Goal: Information Seeking & Learning: Check status

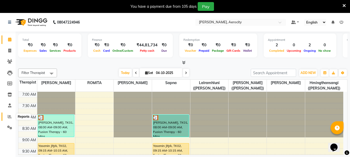
click at [13, 118] on span at bounding box center [9, 117] width 9 height 6
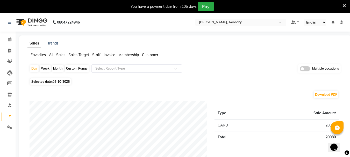
click at [63, 82] on span "04-10-2025" at bounding box center [61, 82] width 17 height 4
select select "10"
select select "2025"
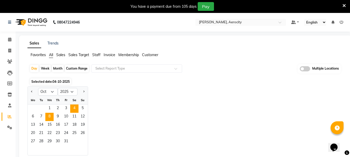
drag, startPoint x: 33, startPoint y: 91, endPoint x: 49, endPoint y: 119, distance: 32.6
click at [33, 91] on button "Previous month" at bounding box center [32, 92] width 4 height 8
select select "9"
click at [39, 140] on span "30" at bounding box center [41, 142] width 8 height 8
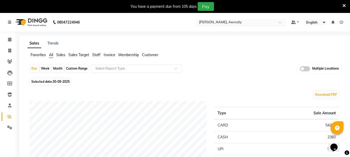
click at [219, 22] on input "text" at bounding box center [235, 22] width 75 height 5
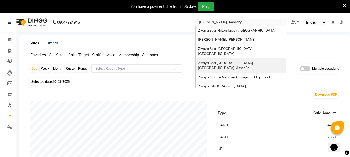
click at [234, 61] on span "Zivaya Spa [GEOGRAPHIC_DATA] [GEOGRAPHIC_DATA], Asset 5a" at bounding box center [225, 65] width 55 height 9
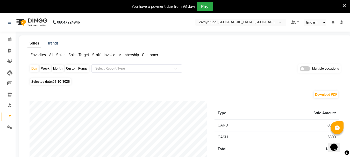
click at [63, 81] on span "04-10-2025" at bounding box center [61, 82] width 17 height 4
select select "10"
select select "2025"
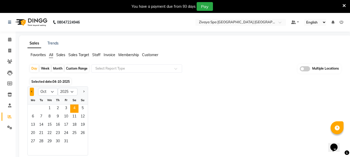
click at [32, 94] on button "Previous month" at bounding box center [32, 92] width 4 height 8
select select "9"
click at [39, 139] on span "30" at bounding box center [41, 142] width 8 height 8
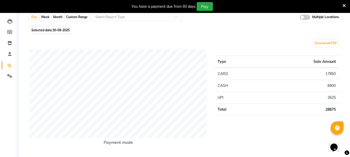
scroll to position [52, 0]
click at [60, 31] on span "30-09-2025" at bounding box center [61, 30] width 17 height 4
select select "9"
select select "2025"
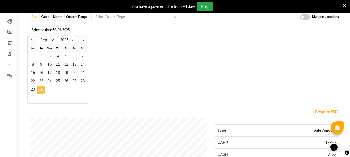
click at [40, 90] on span "30" at bounding box center [41, 90] width 8 height 8
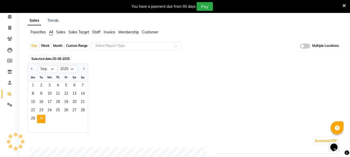
scroll to position [0, 0]
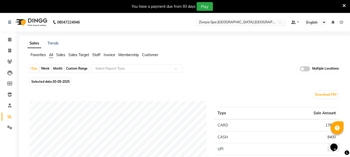
click at [226, 24] on input "text" at bounding box center [235, 22] width 75 height 5
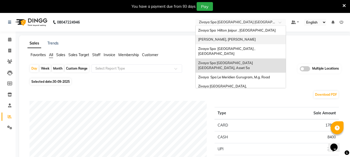
click at [222, 42] on div "[PERSON_NAME], [PERSON_NAME]" at bounding box center [241, 39] width 90 height 9
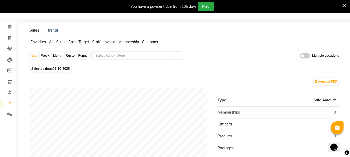
drag, startPoint x: 61, startPoint y: 69, endPoint x: 55, endPoint y: 71, distance: 6.3
click at [60, 69] on span "04-10-2025" at bounding box center [61, 69] width 17 height 4
select select "10"
select select "2025"
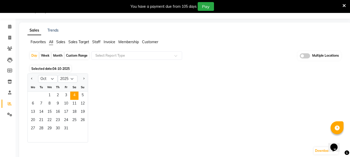
click at [34, 79] on div at bounding box center [33, 79] width 10 height 8
click at [34, 79] on button "Previous month" at bounding box center [32, 79] width 4 height 8
select select "9"
click at [41, 128] on span "30" at bounding box center [41, 129] width 8 height 8
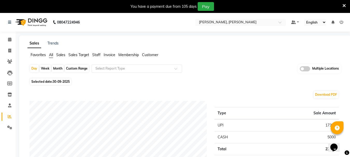
click at [240, 17] on nav "08047224946 Select Location × Sayaji Zivaya, Vijay Nagar Default Panel My Panel…" at bounding box center [175, 22] width 350 height 19
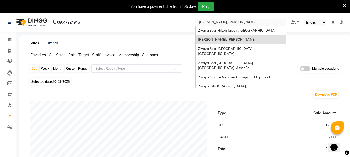
click at [241, 21] on input "text" at bounding box center [235, 22] width 75 height 5
click at [256, 75] on span "Zivaya Spa Le Meridien Gurugram, M.g. Road" at bounding box center [234, 77] width 72 height 4
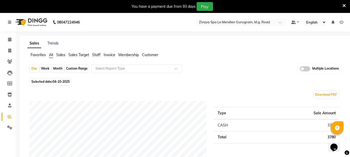
click at [71, 69] on div "Custom Range" at bounding box center [77, 68] width 24 height 7
select select "10"
select select "2025"
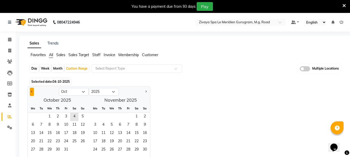
click at [32, 93] on button "Previous month" at bounding box center [32, 92] width 4 height 8
select select "9"
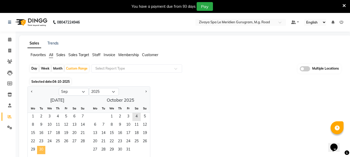
click at [41, 150] on span "30" at bounding box center [41, 150] width 8 height 8
click at [35, 70] on div "Day" at bounding box center [34, 68] width 9 height 7
select select "9"
select select "2025"
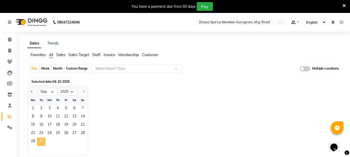
click at [40, 143] on span "30" at bounding box center [41, 142] width 8 height 8
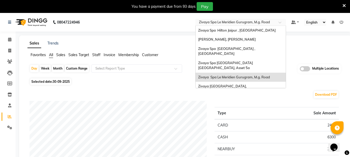
click at [217, 20] on input "text" at bounding box center [235, 22] width 75 height 5
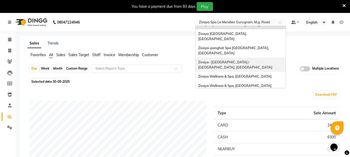
scroll to position [53, 0]
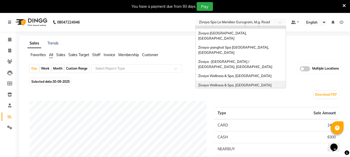
click at [245, 83] on span "Zivaya Wellness & Spa, [GEOGRAPHIC_DATA]" at bounding box center [234, 85] width 73 height 4
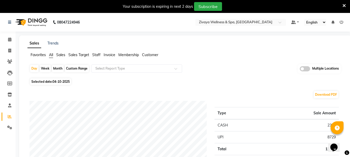
click at [70, 67] on div "Custom Range" at bounding box center [77, 68] width 24 height 7
select select "10"
select select "2025"
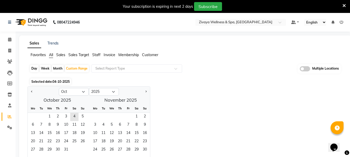
click at [35, 69] on div "Day" at bounding box center [34, 68] width 9 height 7
select select "10"
select select "2025"
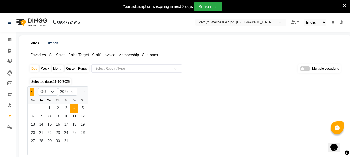
click at [31, 91] on button "Previous month" at bounding box center [32, 92] width 4 height 8
select select "9"
click at [40, 144] on span "30" at bounding box center [41, 142] width 8 height 8
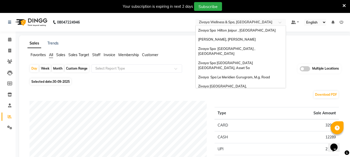
click at [248, 22] on input "text" at bounding box center [235, 22] width 75 height 5
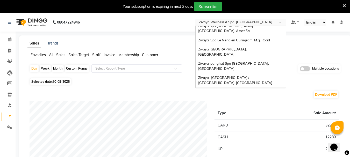
scroll to position [1, 0]
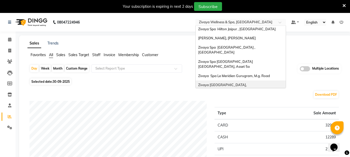
click at [250, 81] on div "Zivaya [GEOGRAPHIC_DATA], [GEOGRAPHIC_DATA]" at bounding box center [241, 88] width 90 height 14
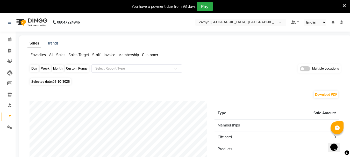
click at [35, 67] on div "Day" at bounding box center [34, 68] width 9 height 7
select select "10"
select select "2025"
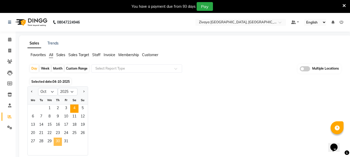
click at [57, 142] on span "30" at bounding box center [58, 142] width 8 height 8
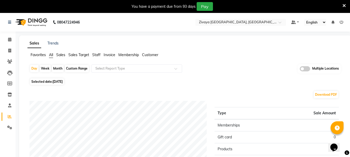
click at [52, 80] on span "Selected date: 30-10-2025" at bounding box center [47, 81] width 34 height 6
select select "10"
select select "2025"
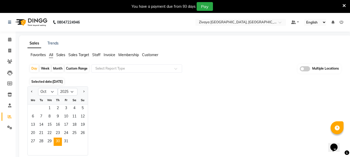
click at [28, 90] on div at bounding box center [33, 92] width 10 height 8
click at [30, 91] on button "Previous month" at bounding box center [32, 92] width 4 height 8
select select "9"
click at [39, 145] on span "30" at bounding box center [41, 142] width 8 height 8
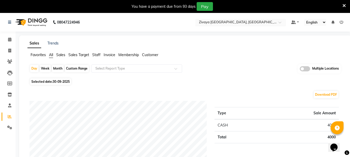
click at [235, 19] on div "Select Location × Zivaya Central Mall Indore, Indore" at bounding box center [240, 22] width 91 height 7
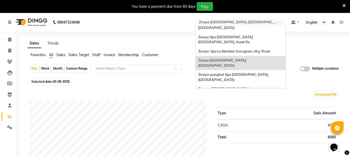
scroll to position [53, 0]
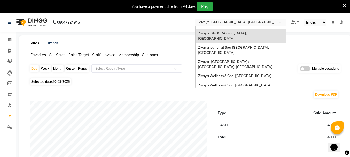
click at [239, 90] on div "The Qalm Spa, Meghdoot Garden" at bounding box center [241, 94] width 90 height 9
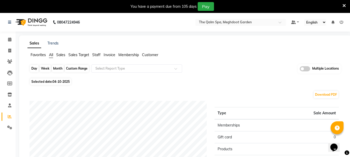
click at [37, 67] on div "Day" at bounding box center [34, 68] width 9 height 7
select select "10"
select select "2025"
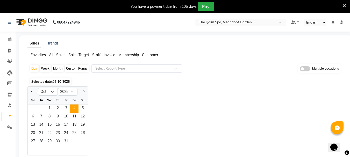
click at [34, 92] on div at bounding box center [33, 92] width 10 height 8
click at [32, 91] on span "Previous month" at bounding box center [32, 92] width 2 height 2
select select "9"
click at [40, 143] on span "30" at bounding box center [41, 142] width 8 height 8
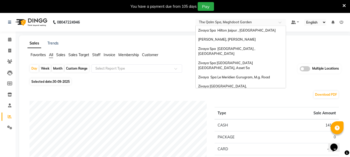
click at [212, 21] on input "text" at bounding box center [235, 22] width 75 height 5
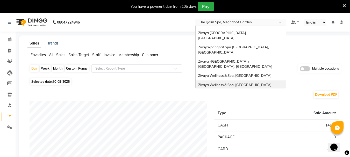
scroll to position [27, 0]
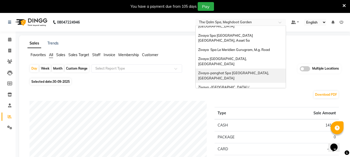
click at [217, 69] on div "Zivaya-panghat Spa [GEOGRAPHIC_DATA], [GEOGRAPHIC_DATA]" at bounding box center [241, 76] width 90 height 14
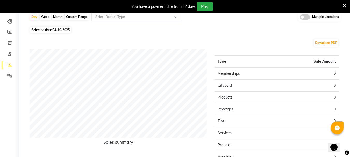
click at [44, 28] on span "Selected date: [DATE]" at bounding box center [50, 30] width 41 height 6
select select "10"
select select "2025"
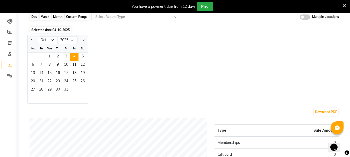
click at [34, 16] on div "Day" at bounding box center [34, 16] width 9 height 7
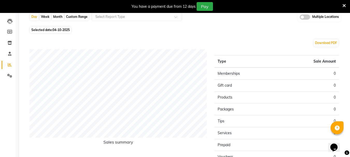
click at [49, 28] on span "Selected date: [DATE]" at bounding box center [50, 30] width 41 height 6
select select "10"
select select "2025"
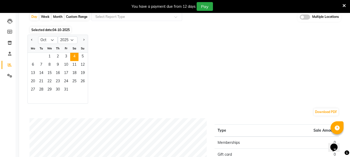
click at [34, 40] on div at bounding box center [33, 40] width 10 height 8
click at [34, 41] on button "Previous month" at bounding box center [32, 40] width 4 height 8
select select "9"
click at [39, 86] on span "30" at bounding box center [41, 90] width 8 height 8
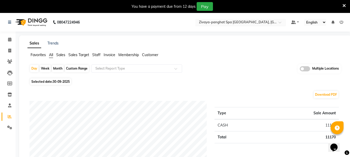
click at [214, 23] on input "text" at bounding box center [235, 22] width 75 height 5
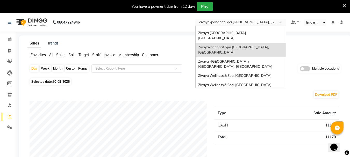
scroll to position [2, 0]
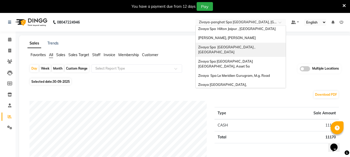
click at [232, 47] on span "Zivaya Spa [GEOGRAPHIC_DATA] , [GEOGRAPHIC_DATA]" at bounding box center [227, 49] width 58 height 9
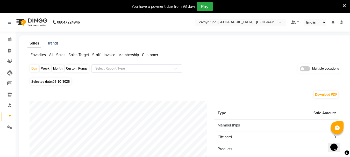
click at [47, 81] on span "Selected date: [DATE]" at bounding box center [50, 81] width 41 height 6
select select "10"
select select "2025"
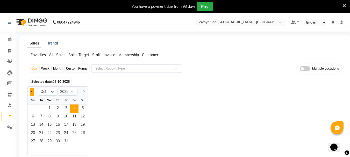
click at [32, 93] on button "Previous month" at bounding box center [32, 92] width 4 height 8
select select "9"
click at [41, 142] on span "30" at bounding box center [41, 142] width 8 height 8
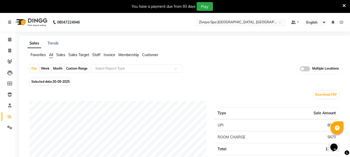
click at [244, 23] on input "text" at bounding box center [235, 22] width 75 height 5
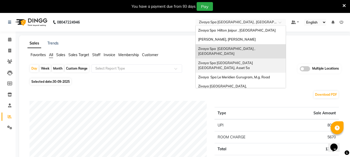
click at [231, 61] on div "Zivaya Spa [GEOGRAPHIC_DATA] [GEOGRAPHIC_DATA], Asset 5a" at bounding box center [241, 66] width 90 height 14
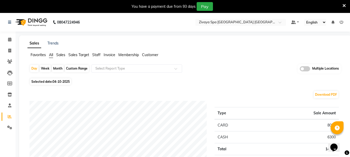
click at [53, 82] on span "Selected date: [DATE]" at bounding box center [50, 81] width 41 height 6
select select "10"
select select "2025"
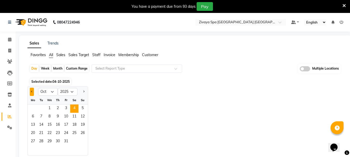
click at [33, 95] on button "Previous month" at bounding box center [32, 92] width 4 height 8
select select "9"
click at [36, 141] on span "29" at bounding box center [33, 142] width 8 height 8
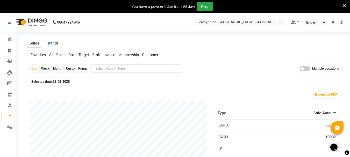
click at [222, 21] on input "text" at bounding box center [235, 22] width 75 height 5
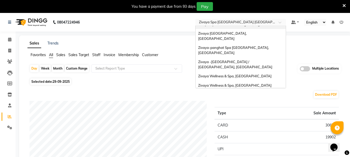
scroll to position [53, 0]
click at [235, 99] on div "[PERSON_NAME], Aerocity" at bounding box center [241, 103] width 90 height 9
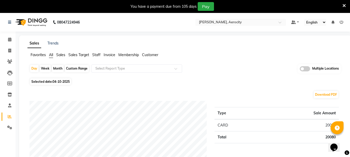
click at [50, 82] on span "Selected date: [DATE]" at bounding box center [50, 81] width 41 height 6
select select "10"
select select "2025"
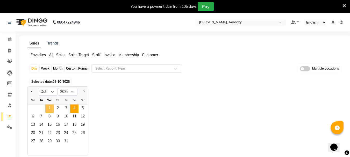
click at [49, 111] on span "1" at bounding box center [49, 109] width 8 height 8
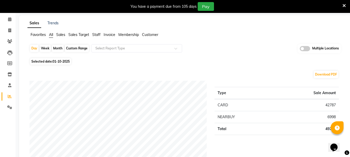
scroll to position [52, 0]
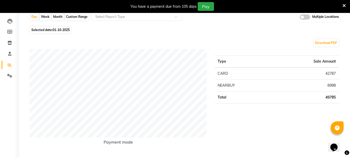
click at [60, 30] on span "01-10-2025" at bounding box center [61, 30] width 17 height 4
select select "10"
select select "2025"
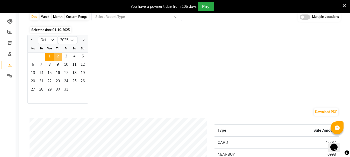
click at [57, 57] on span "2" at bounding box center [58, 57] width 8 height 8
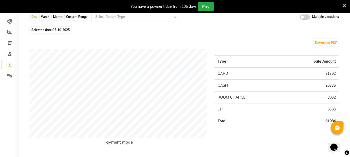
click at [58, 30] on span "02-10-2025" at bounding box center [61, 30] width 17 height 4
select select "10"
select select "2025"
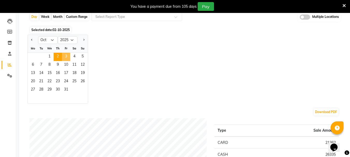
click at [68, 56] on span "3" at bounding box center [66, 57] width 8 height 8
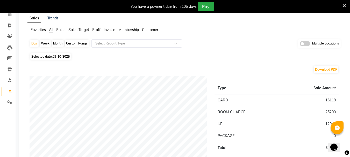
scroll to position [0, 0]
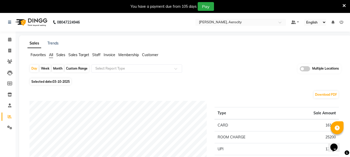
click at [243, 16] on nav "08047224946 Select Location × Zivaya Aloft, Aerocity Default Panel My Panel Eng…" at bounding box center [175, 22] width 350 height 19
click at [241, 23] on input "text" at bounding box center [235, 22] width 75 height 5
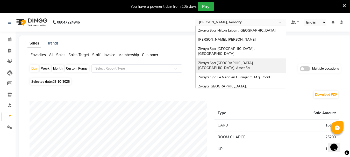
click at [249, 61] on span "Zivaya Spa Pride Plaza New Delhi, Asset 5a" at bounding box center [225, 65] width 55 height 9
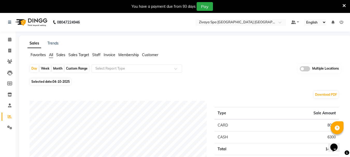
click at [60, 84] on span "Selected date: [DATE]" at bounding box center [50, 81] width 41 height 6
select select "10"
select select "2025"
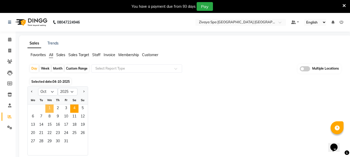
click at [47, 110] on span "1" at bounding box center [49, 109] width 8 height 8
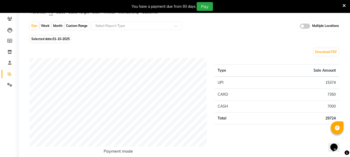
scroll to position [52, 0]
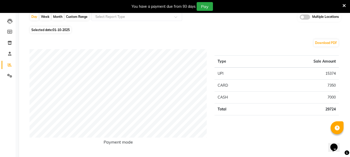
click at [53, 27] on span "Selected date: 01-10-2025" at bounding box center [50, 30] width 41 height 6
select select "10"
select select "2025"
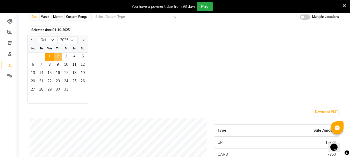
click at [57, 58] on span "2" at bounding box center [58, 57] width 8 height 8
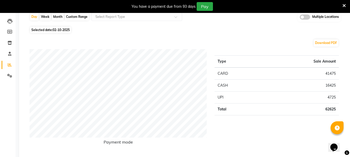
click at [64, 28] on span "02-10-2025" at bounding box center [61, 30] width 17 height 4
select select "10"
select select "2025"
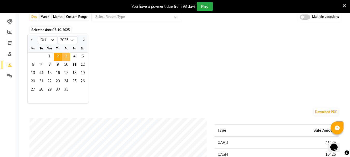
click at [67, 57] on span "3" at bounding box center [66, 57] width 8 height 8
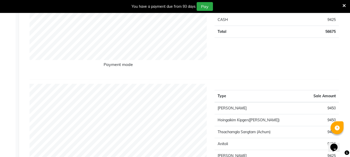
scroll to position [0, 0]
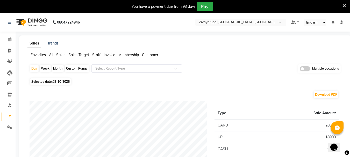
click at [50, 79] on span "Selected date: 03-10-2025" at bounding box center [50, 81] width 41 height 6
select select "10"
select select "2025"
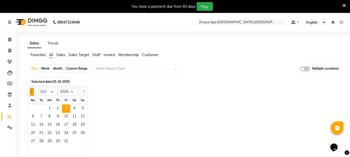
click at [33, 90] on button "Previous month" at bounding box center [32, 92] width 4 height 8
select select "9"
click at [75, 133] on span "27" at bounding box center [74, 133] width 8 height 8
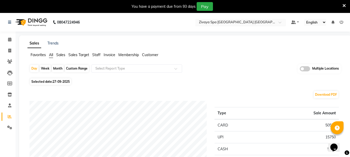
click at [246, 25] on input "text" at bounding box center [235, 22] width 75 height 5
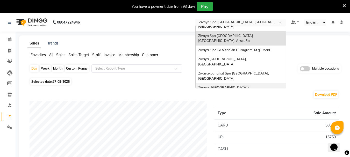
scroll to position [1, 0]
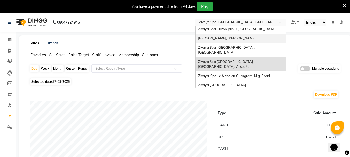
click at [213, 39] on span "[PERSON_NAME], [PERSON_NAME]" at bounding box center [226, 38] width 57 height 4
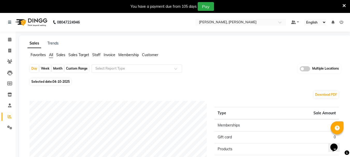
click at [50, 80] on span "Selected date: [DATE]" at bounding box center [50, 81] width 41 height 6
select select "10"
select select "2025"
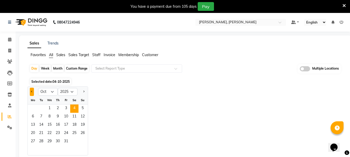
click at [32, 90] on button "Previous month" at bounding box center [32, 92] width 4 height 8
select select "9"
click at [43, 108] on span "2" at bounding box center [41, 109] width 8 height 8
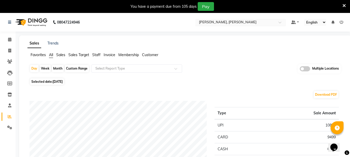
click at [214, 20] on input "text" at bounding box center [235, 22] width 75 height 5
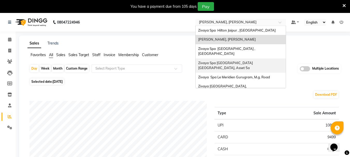
click at [251, 61] on div "Zivaya Spa [GEOGRAPHIC_DATA] [GEOGRAPHIC_DATA], Asset 5a" at bounding box center [241, 66] width 90 height 14
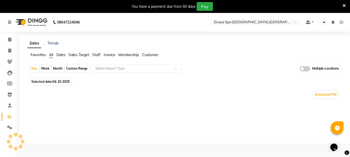
select select "en"
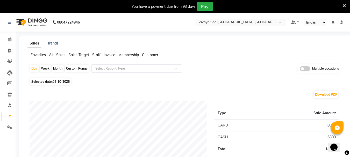
click at [52, 79] on span "Selected date: [DATE]" at bounding box center [50, 81] width 41 height 6
select select "10"
select select "2025"
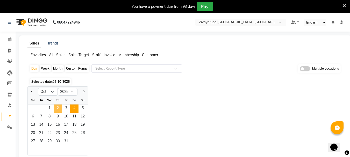
click at [56, 109] on span "2" at bounding box center [58, 109] width 8 height 8
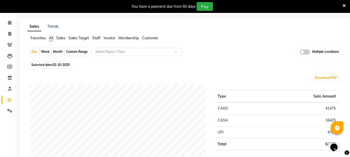
scroll to position [26, 0]
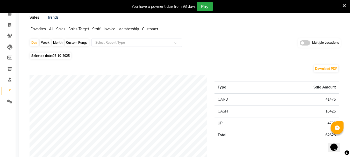
click at [51, 56] on span "Selected date: 02-10-2025" at bounding box center [50, 56] width 41 height 6
select select "10"
select select "2025"
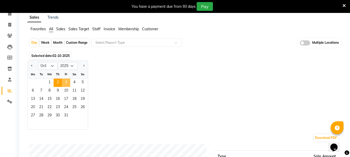
click at [64, 84] on span "3" at bounding box center [66, 83] width 8 height 8
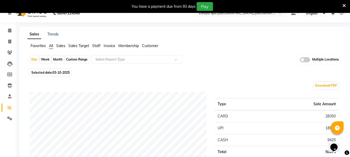
scroll to position [0, 0]
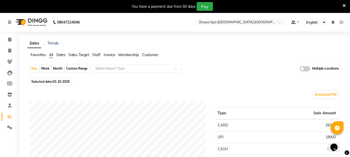
click at [228, 16] on nav "08047224946 Select Location × Zivaya Spa Pride Plaza New Delhi, Asset 5a Defaul…" at bounding box center [175, 22] width 350 height 19
click at [228, 18] on nav "08047224946 Select Location × Zivaya Spa Pride Plaza New Delhi, Asset 5a Defaul…" at bounding box center [175, 22] width 350 height 19
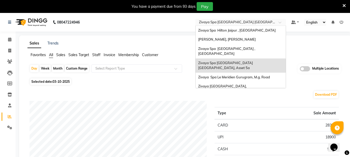
click at [229, 24] on input "text" at bounding box center [235, 22] width 75 height 5
click at [231, 36] on div "[PERSON_NAME], [PERSON_NAME]" at bounding box center [241, 39] width 90 height 9
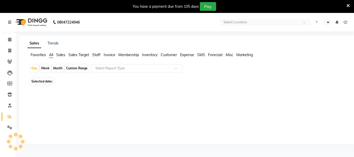
select select "en"
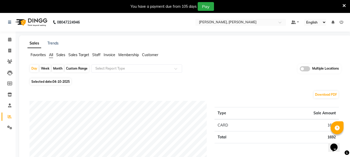
click at [53, 82] on span "Selected date: [DATE]" at bounding box center [50, 81] width 41 height 6
select select "10"
select select "2025"
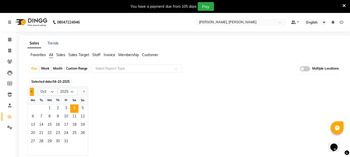
click at [32, 91] on span "Previous month" at bounding box center [32, 92] width 2 height 2
select select "9"
click at [76, 131] on span "27" at bounding box center [74, 133] width 8 height 8
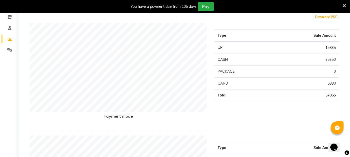
scroll to position [52, 0]
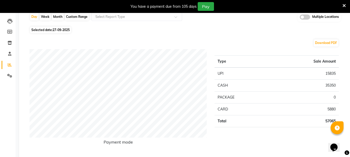
click at [52, 30] on span "Selected date: [DATE]" at bounding box center [50, 30] width 41 height 6
select select "9"
select select "2025"
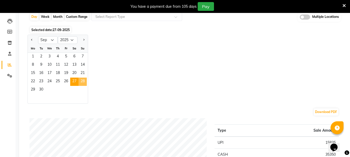
click at [83, 78] on span "28" at bounding box center [82, 82] width 8 height 8
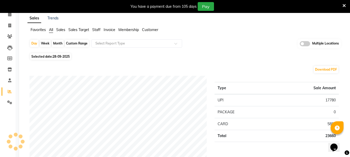
scroll to position [0, 0]
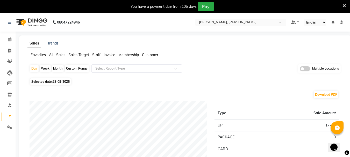
click at [65, 81] on span "28-09-2025" at bounding box center [61, 82] width 17 height 4
select select "9"
select select "2025"
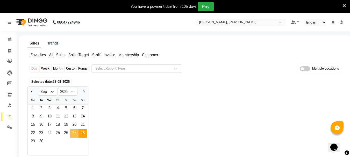
click at [75, 133] on span "27" at bounding box center [74, 133] width 8 height 8
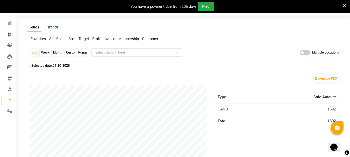
scroll to position [13, 0]
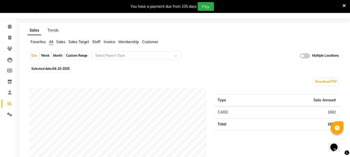
click at [57, 71] on span "Selected date: [DATE]" at bounding box center [50, 69] width 41 height 6
select select "10"
select select "2025"
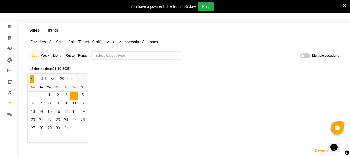
click at [31, 78] on button "Previous month" at bounding box center [32, 79] width 4 height 8
select select "9"
click at [33, 128] on span "29" at bounding box center [33, 129] width 8 height 8
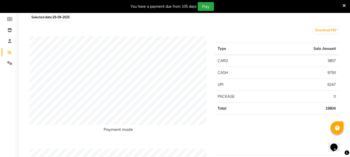
scroll to position [65, 0]
click at [55, 19] on span "Selected date: [DATE]" at bounding box center [50, 17] width 41 height 6
select select "9"
select select "2025"
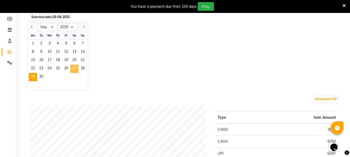
click at [72, 69] on span "27" at bounding box center [74, 69] width 8 height 8
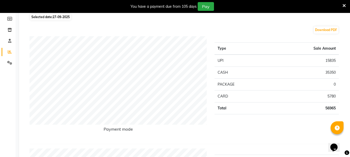
click at [46, 15] on span "Selected date: 27-09-2025" at bounding box center [50, 17] width 41 height 6
select select "9"
select select "2025"
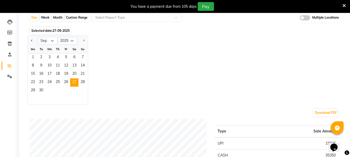
scroll to position [39, 0]
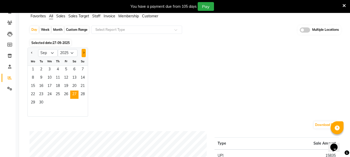
click at [83, 50] on button "Next month" at bounding box center [84, 53] width 4 height 8
select select "10"
click at [52, 66] on span "1" at bounding box center [49, 70] width 8 height 8
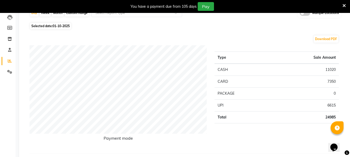
scroll to position [65, 0]
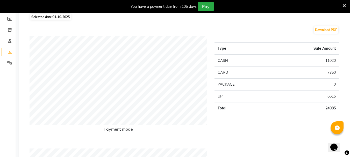
click at [52, 15] on span "Selected date: 01-10-2025" at bounding box center [50, 17] width 41 height 6
select select "10"
select select "2025"
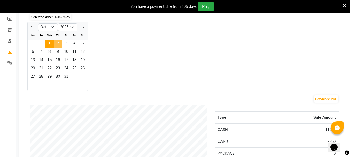
click at [58, 44] on span "2" at bounding box center [58, 44] width 8 height 8
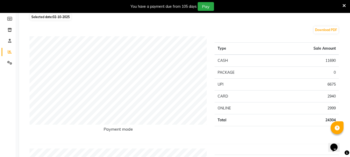
click at [48, 15] on span "Selected date: 02-10-2025" at bounding box center [50, 17] width 41 height 6
select select "10"
select select "2025"
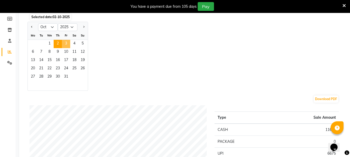
click at [66, 43] on span "3" at bounding box center [66, 44] width 8 height 8
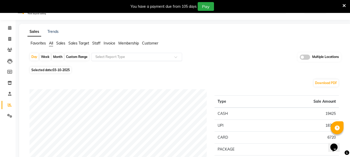
scroll to position [0, 0]
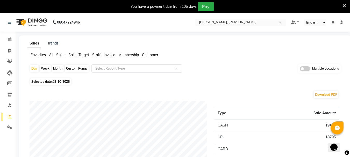
click at [57, 79] on span "Selected date: 03-10-2025" at bounding box center [50, 81] width 41 height 6
select select "10"
select select "2025"
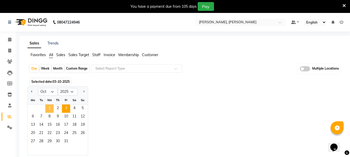
click at [53, 107] on span "1" at bounding box center [49, 109] width 8 height 8
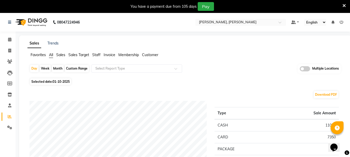
click at [59, 79] on span "Selected date: 01-10-2025" at bounding box center [50, 81] width 41 height 6
select select "10"
select select "2025"
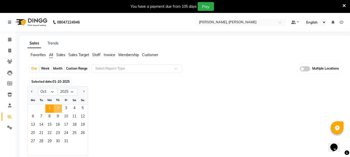
click at [60, 107] on span "2" at bounding box center [58, 109] width 8 height 8
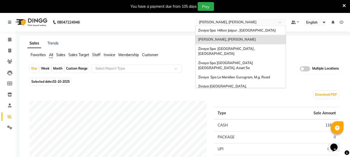
click at [222, 23] on input "text" at bounding box center [235, 22] width 75 height 5
click at [234, 75] on span "Zivaya Spa Le Meridien Gurugram, M.g. Road" at bounding box center [234, 77] width 72 height 4
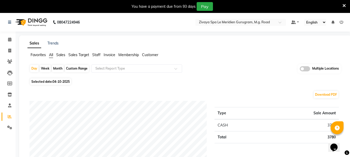
click at [58, 80] on span "04-10-2025" at bounding box center [61, 82] width 17 height 4
select select "10"
select select "2025"
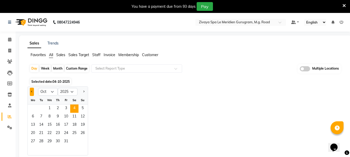
click at [30, 92] on button "Previous month" at bounding box center [32, 92] width 4 height 8
select select "9"
click at [63, 118] on span "12" at bounding box center [66, 117] width 8 height 8
click at [67, 120] on span "12" at bounding box center [66, 117] width 8 height 8
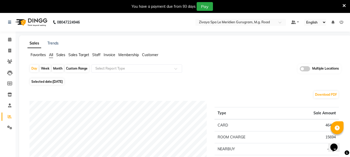
click at [63, 82] on span "[DATE]" at bounding box center [58, 82] width 10 height 4
select select "9"
select select "2025"
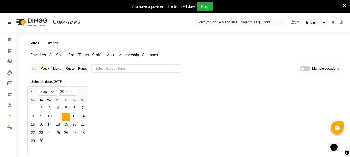
click at [86, 89] on div at bounding box center [82, 92] width 10 height 8
click at [85, 90] on button "Next month" at bounding box center [84, 92] width 4 height 8
select select "10"
click at [47, 110] on span "1" at bounding box center [49, 109] width 8 height 8
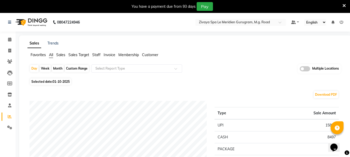
click at [45, 81] on span "Selected date: 01-10-2025" at bounding box center [50, 81] width 41 height 6
select select "10"
select select "2025"
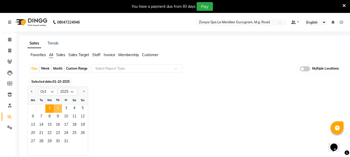
click at [55, 108] on span "2" at bounding box center [58, 109] width 8 height 8
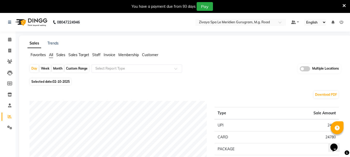
click at [63, 80] on span "02-10-2025" at bounding box center [61, 82] width 17 height 4
select select "10"
select select "2025"
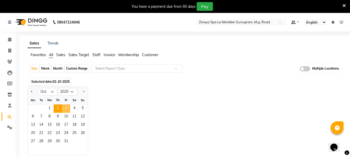
click at [68, 106] on span "3" at bounding box center [66, 109] width 8 height 8
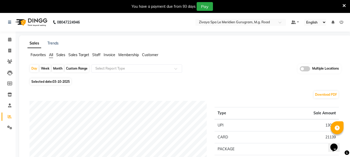
click at [45, 81] on span "Selected date: 03-10-2025" at bounding box center [50, 81] width 41 height 6
select select "10"
select select "2025"
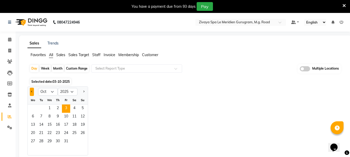
click at [33, 93] on button "Previous month" at bounding box center [32, 92] width 4 height 8
select select "9"
click at [34, 140] on span "29" at bounding box center [33, 142] width 8 height 8
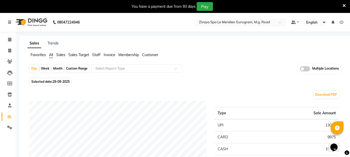
click at [209, 21] on input "text" at bounding box center [235, 22] width 75 height 5
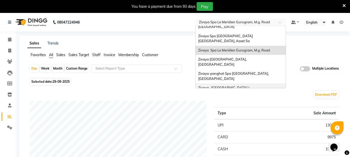
scroll to position [53, 0]
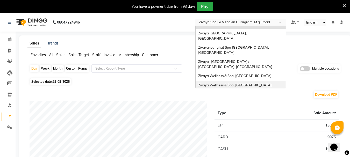
click at [235, 83] on span "Zivaya Wellness & Spa, Ahmedabad Airport" at bounding box center [234, 85] width 73 height 4
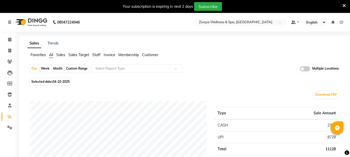
click at [58, 81] on span "04-10-2025" at bounding box center [61, 82] width 17 height 4
select select "10"
select select "2025"
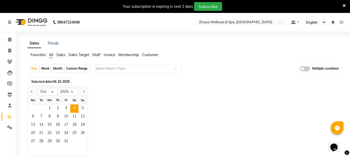
click at [35, 91] on div at bounding box center [33, 92] width 10 height 8
click at [31, 92] on button "Previous month" at bounding box center [32, 92] width 4 height 8
select select "9"
click at [32, 142] on span "29" at bounding box center [33, 142] width 8 height 8
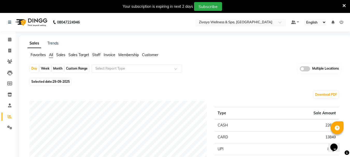
click at [239, 20] on input "text" at bounding box center [235, 22] width 75 height 5
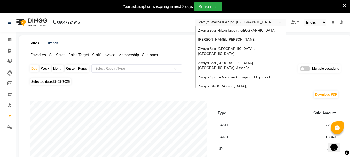
scroll to position [53, 0]
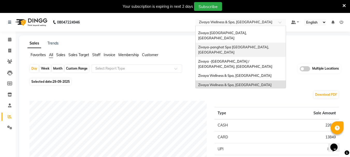
click at [58, 80] on span "29-09-2025" at bounding box center [61, 82] width 17 height 4
select select "9"
select select "2025"
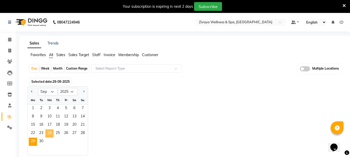
click at [50, 132] on span "24" at bounding box center [49, 133] width 8 height 8
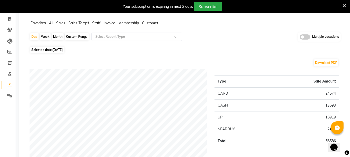
scroll to position [0, 0]
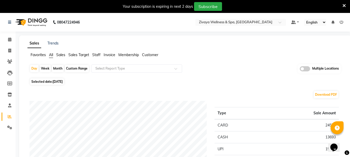
click at [49, 81] on span "Selected date: 24-09-2025" at bounding box center [47, 81] width 34 height 6
select select "9"
select select "2025"
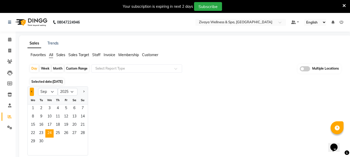
click at [32, 92] on button "Previous month" at bounding box center [32, 92] width 4 height 8
click at [80, 90] on div at bounding box center [82, 92] width 10 height 8
click at [82, 91] on button "Next month" at bounding box center [84, 92] width 4 height 8
select select "9"
click at [36, 142] on span "29" at bounding box center [33, 142] width 8 height 8
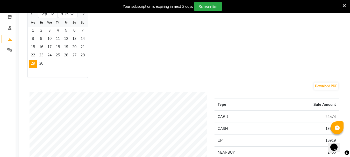
scroll to position [52, 0]
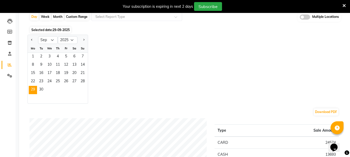
click at [52, 29] on span "Selected date: [DATE]" at bounding box center [50, 30] width 41 height 6
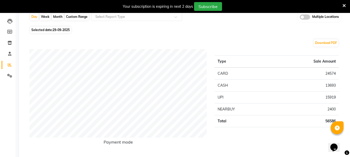
click at [52, 32] on span "Selected date: [DATE]" at bounding box center [50, 30] width 41 height 6
select select "9"
select select "2025"
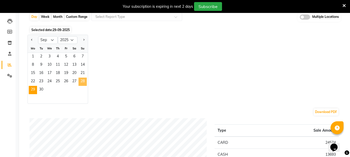
click at [80, 82] on span "28" at bounding box center [82, 82] width 8 height 8
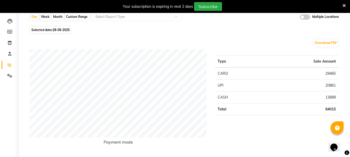
click at [54, 29] on span "28-09-2025" at bounding box center [61, 30] width 17 height 4
select select "9"
select select "2025"
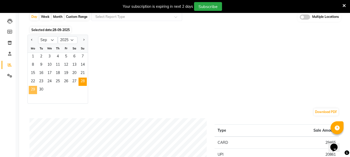
click at [32, 91] on span "29" at bounding box center [33, 90] width 8 height 8
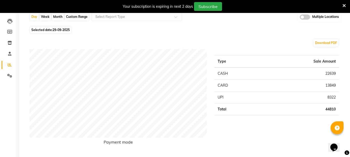
click at [56, 28] on span "29-09-2025" at bounding box center [61, 30] width 17 height 4
select select "9"
select select "2025"
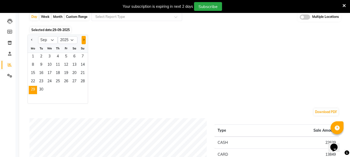
click at [83, 39] on span "Next month" at bounding box center [84, 40] width 2 height 2
select select "10"
click at [53, 58] on span "1" at bounding box center [49, 57] width 8 height 8
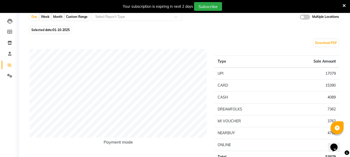
click at [67, 32] on span "Selected date: 01-10-2025" at bounding box center [50, 30] width 41 height 6
select select "10"
select select "2025"
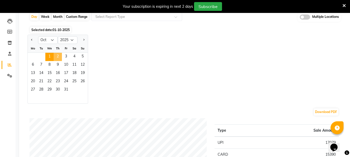
click at [58, 59] on span "2" at bounding box center [58, 57] width 8 height 8
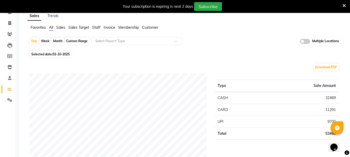
scroll to position [0, 0]
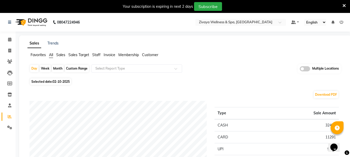
click at [59, 79] on span "Selected date: 02-10-2025" at bounding box center [50, 81] width 41 height 6
select select "10"
select select "2025"
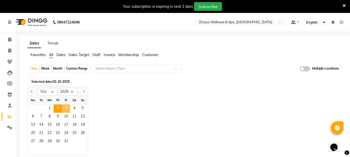
click at [68, 109] on span "3" at bounding box center [66, 109] width 8 height 8
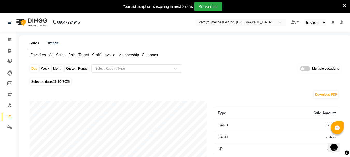
scroll to position [26, 0]
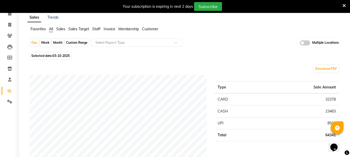
click at [61, 59] on span "Selected date: 03-10-2025" at bounding box center [50, 56] width 41 height 6
select select "10"
select select "2025"
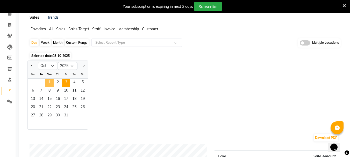
click at [48, 83] on span "1" at bounding box center [49, 83] width 8 height 8
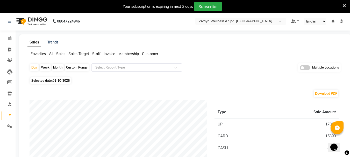
scroll to position [0, 0]
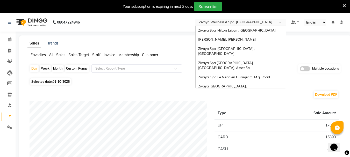
click at [204, 20] on input "text" at bounding box center [235, 22] width 75 height 5
click at [221, 84] on span "Zivaya [GEOGRAPHIC_DATA], [GEOGRAPHIC_DATA]" at bounding box center [223, 88] width 50 height 9
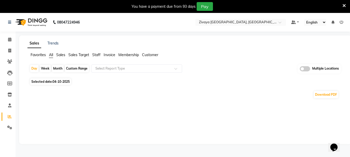
click at [55, 83] on span "04-10-2025" at bounding box center [61, 82] width 17 height 4
select select "10"
select select "2025"
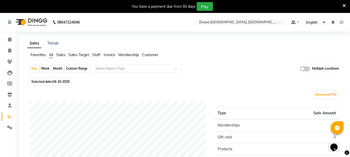
click at [44, 84] on span "Selected date: [DATE]" at bounding box center [50, 81] width 41 height 6
select select "10"
select select "2025"
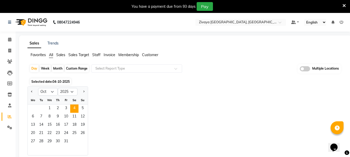
click at [38, 92] on div at bounding box center [33, 92] width 10 height 8
click at [33, 92] on button "Previous month" at bounding box center [32, 92] width 4 height 8
select select "9"
click at [44, 139] on span "30" at bounding box center [41, 142] width 8 height 8
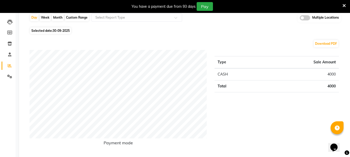
scroll to position [52, 0]
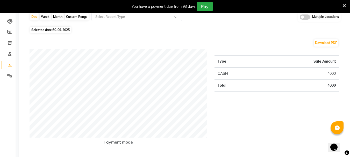
click at [59, 24] on div "Day Week Month Custom Range Select Report Type Multiple Locations" at bounding box center [185, 18] width 311 height 13
click at [61, 30] on span "30-09-2025" at bounding box center [61, 30] width 17 height 4
select select "9"
select select "2025"
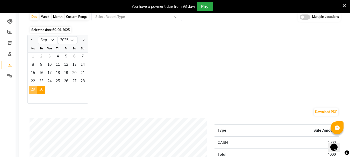
click at [33, 90] on span "29" at bounding box center [33, 90] width 8 height 8
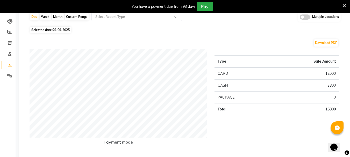
click at [58, 28] on span "29-09-2025" at bounding box center [61, 30] width 17 height 4
select select "9"
select select "2025"
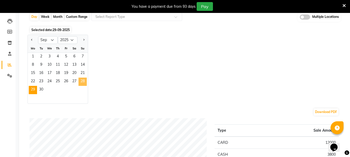
click at [80, 81] on span "28" at bounding box center [82, 82] width 8 height 8
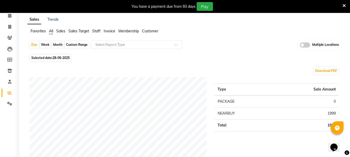
scroll to position [0, 0]
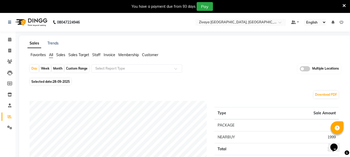
click at [80, 68] on div "Custom Range" at bounding box center [77, 68] width 24 height 7
select select "9"
select select "2025"
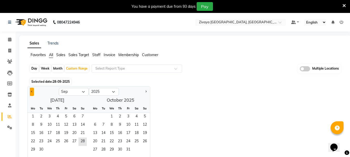
click at [32, 94] on button "Previous month" at bounding box center [32, 92] width 4 height 8
select select "8"
drag, startPoint x: 194, startPoint y: 78, endPoint x: 218, endPoint y: 29, distance: 55.2
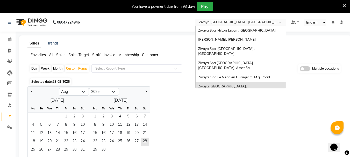
click at [220, 24] on input "text" at bounding box center [235, 22] width 75 height 5
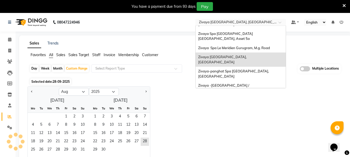
scroll to position [53, 0]
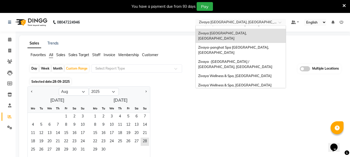
click at [233, 99] on div "[PERSON_NAME], Aerocity" at bounding box center [241, 103] width 90 height 9
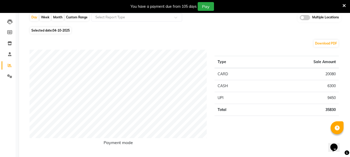
scroll to position [52, 0]
click at [55, 27] on span "Selected date: [DATE]" at bounding box center [50, 30] width 41 height 6
select select "10"
select select "2025"
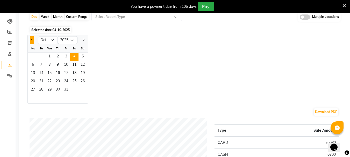
click at [33, 38] on button "Previous month" at bounding box center [32, 40] width 4 height 8
select select "9"
click at [29, 88] on span "29" at bounding box center [33, 90] width 8 height 8
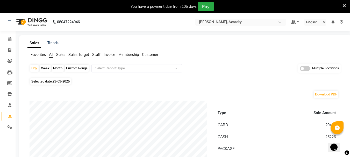
scroll to position [0, 0]
click at [229, 16] on nav "08047224946 Select Location × Zivaya Aloft, Aerocity Default Panel My Panel Eng…" at bounding box center [175, 22] width 350 height 19
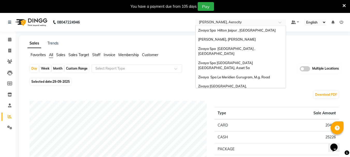
click at [228, 22] on input "text" at bounding box center [235, 22] width 75 height 5
click at [224, 84] on span "Zivaya [GEOGRAPHIC_DATA], [GEOGRAPHIC_DATA]" at bounding box center [223, 88] width 50 height 9
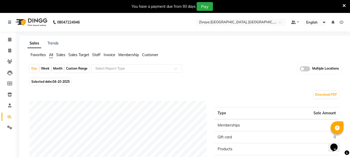
click at [49, 82] on span "Selected date: [DATE]" at bounding box center [50, 81] width 41 height 6
select select "10"
select select "2025"
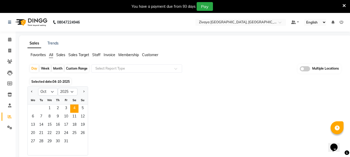
click at [32, 94] on button "Previous month" at bounding box center [32, 92] width 4 height 8
select select "9"
click at [29, 140] on span "29" at bounding box center [33, 142] width 8 height 8
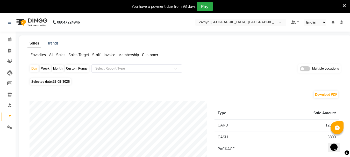
click at [54, 79] on span "Selected date: [DATE]" at bounding box center [50, 81] width 41 height 6
select select "9"
select select "2025"
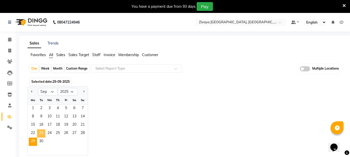
click at [42, 134] on span "23" at bounding box center [41, 133] width 8 height 8
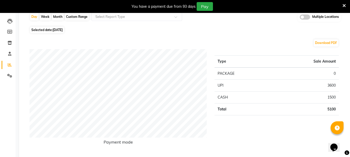
scroll to position [26, 0]
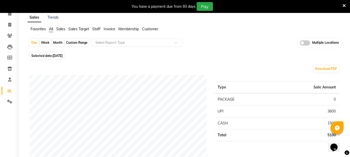
click at [63, 54] on span "[DATE]" at bounding box center [58, 56] width 10 height 4
select select "9"
select select "2025"
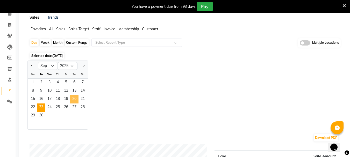
click at [72, 101] on span "20" at bounding box center [74, 99] width 8 height 8
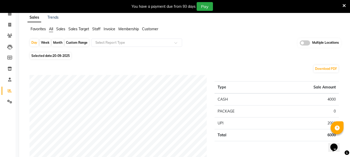
click at [69, 56] on span "20-09-2025" at bounding box center [61, 56] width 17 height 4
select select "9"
select select "2025"
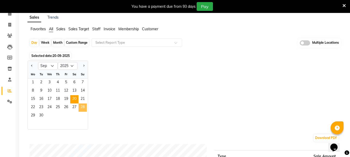
click at [82, 104] on span "28" at bounding box center [82, 108] width 8 height 8
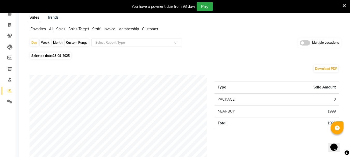
click at [64, 54] on span "28-09-2025" at bounding box center [61, 56] width 17 height 4
select select "9"
select select "2025"
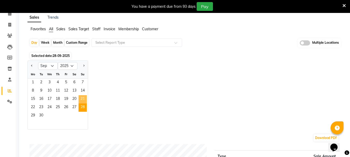
click at [84, 102] on span "21" at bounding box center [82, 99] width 8 height 8
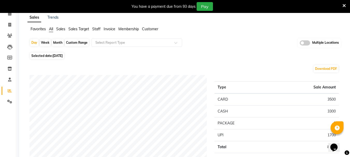
click at [63, 56] on span "[DATE]" at bounding box center [58, 56] width 10 height 4
select select "9"
select select "2025"
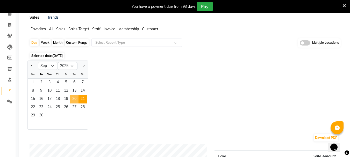
click at [73, 102] on span "20" at bounding box center [74, 99] width 8 height 8
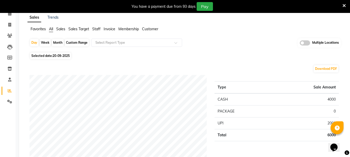
click at [58, 56] on span "20-09-2025" at bounding box center [61, 56] width 17 height 4
select select "9"
select select "2025"
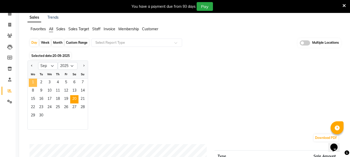
click at [31, 79] on span "1" at bounding box center [33, 83] width 8 height 8
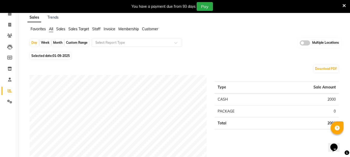
click at [53, 56] on span "01-09-2025" at bounding box center [61, 56] width 17 height 4
select select "9"
select select "2025"
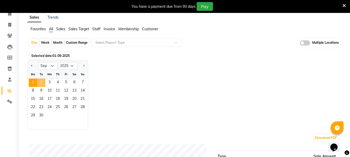
click at [45, 81] on span "2" at bounding box center [41, 83] width 8 height 8
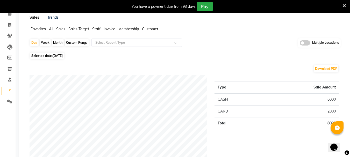
click at [40, 53] on span "Selected date: [DATE]" at bounding box center [47, 56] width 34 height 6
select select "9"
select select "2025"
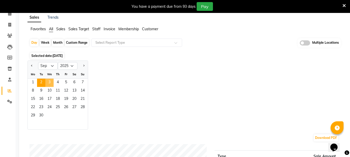
click at [52, 80] on span "3" at bounding box center [49, 83] width 8 height 8
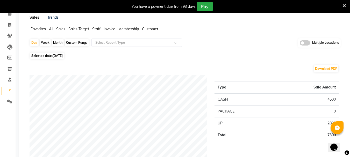
click at [50, 54] on span "Selected date: [DATE]" at bounding box center [47, 56] width 34 height 6
select select "9"
select select "2025"
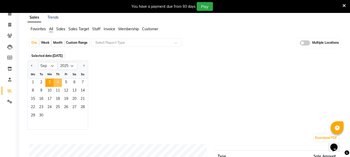
click at [60, 82] on span "4" at bounding box center [58, 83] width 8 height 8
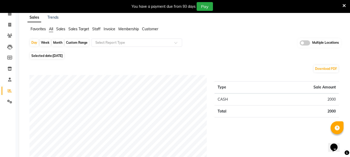
click at [61, 55] on span "[DATE]" at bounding box center [58, 56] width 10 height 4
select select "9"
select select "2025"
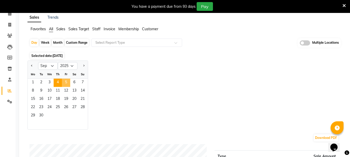
click at [65, 84] on span "5" at bounding box center [66, 83] width 8 height 8
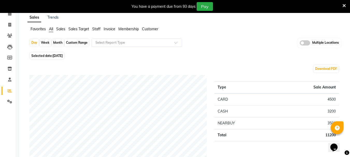
click at [59, 56] on span "[DATE]" at bounding box center [58, 56] width 10 height 4
select select "9"
select select "2025"
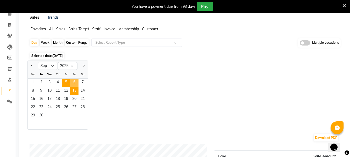
click at [73, 85] on span "6" at bounding box center [74, 83] width 8 height 8
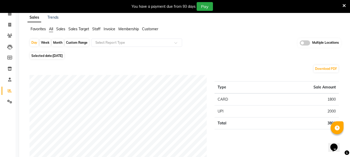
click at [52, 57] on span "Selected date: [DATE]" at bounding box center [47, 56] width 34 height 6
select select "9"
select select "2025"
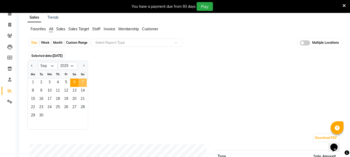
click at [81, 81] on span "7" at bounding box center [82, 83] width 8 height 8
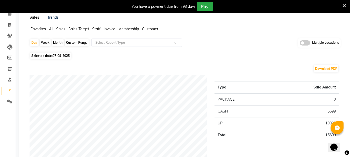
scroll to position [52, 0]
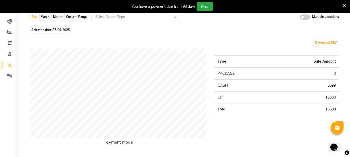
click at [49, 27] on span "Selected date: [DATE]" at bounding box center [50, 30] width 41 height 6
select select "9"
select select "2025"
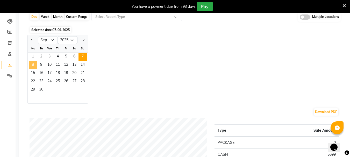
click at [32, 68] on span "8" at bounding box center [33, 65] width 8 height 8
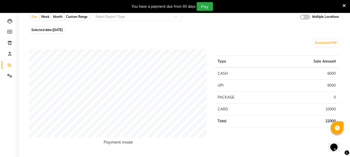
click at [63, 30] on span "[DATE]" at bounding box center [58, 30] width 10 height 4
select select "9"
select select "2025"
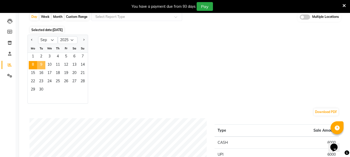
click at [41, 65] on span "9" at bounding box center [41, 65] width 8 height 8
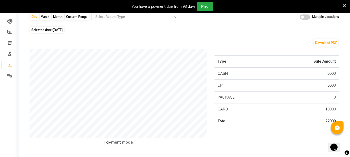
click at [59, 28] on span "Selected date: [DATE]" at bounding box center [47, 30] width 34 height 6
select select "9"
select select "2025"
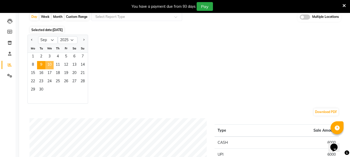
click at [50, 64] on span "10" at bounding box center [49, 65] width 8 height 8
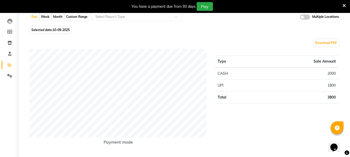
click at [55, 29] on span "10-09-2025" at bounding box center [61, 30] width 17 height 4
select select "9"
select select "2025"
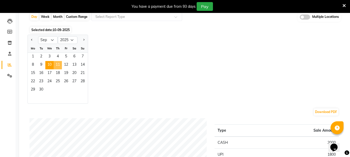
click at [57, 67] on span "11" at bounding box center [58, 65] width 8 height 8
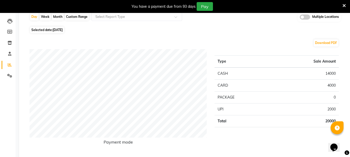
click at [63, 30] on span "[DATE]" at bounding box center [58, 30] width 10 height 4
select select "9"
select select "2025"
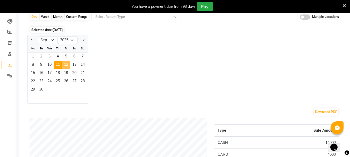
click at [67, 64] on span "12" at bounding box center [66, 65] width 8 height 8
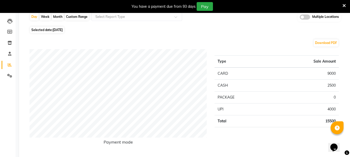
click at [63, 28] on span "[DATE]" at bounding box center [58, 30] width 10 height 4
select select "9"
select select "2025"
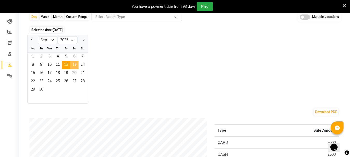
click at [72, 67] on span "13" at bounding box center [74, 65] width 8 height 8
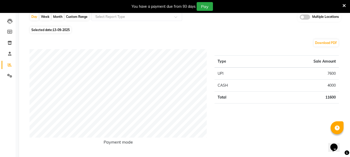
click at [45, 28] on span "Selected date: [DATE]" at bounding box center [50, 30] width 41 height 6
select select "9"
select select "2025"
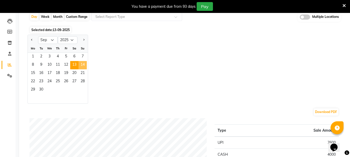
click at [86, 65] on span "14" at bounding box center [82, 65] width 8 height 8
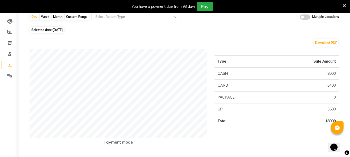
drag, startPoint x: 63, startPoint y: 21, endPoint x: 65, endPoint y: 31, distance: 9.8
click at [63, 22] on div "Day Week Month Custom Range Select Report Type Multiple Locations" at bounding box center [185, 18] width 311 height 13
click at [63, 31] on span "[DATE]" at bounding box center [58, 30] width 10 height 4
select select "9"
select select "2025"
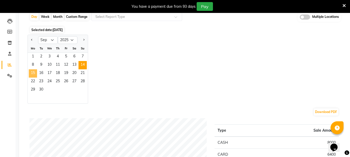
click at [35, 75] on span "15" at bounding box center [33, 73] width 8 height 8
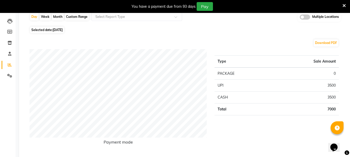
click at [63, 31] on span "[DATE]" at bounding box center [58, 30] width 10 height 4
select select "9"
select select "2025"
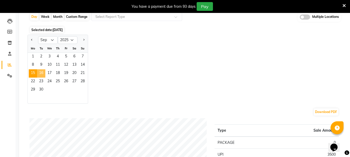
click at [41, 73] on span "16" at bounding box center [41, 73] width 8 height 8
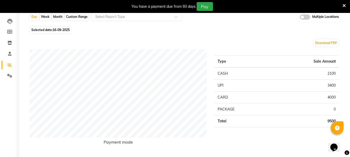
click at [55, 28] on span "16-09-2025" at bounding box center [61, 30] width 17 height 4
select select "9"
select select "2025"
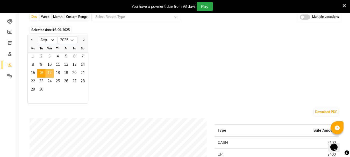
click at [49, 73] on span "17" at bounding box center [49, 73] width 8 height 8
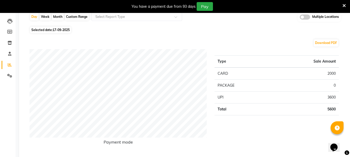
click at [53, 27] on span "Selected date: [DATE]" at bounding box center [50, 30] width 41 height 6
select select "9"
select select "2025"
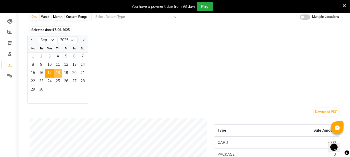
click at [59, 70] on span "18" at bounding box center [58, 73] width 8 height 8
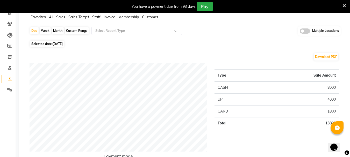
scroll to position [26, 0]
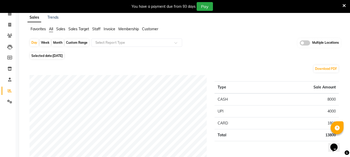
click at [58, 56] on span "[DATE]" at bounding box center [58, 56] width 10 height 4
select select "9"
select select "2025"
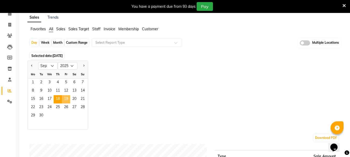
click at [67, 100] on span "19" at bounding box center [66, 99] width 8 height 8
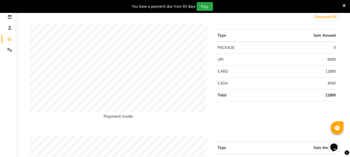
scroll to position [0, 0]
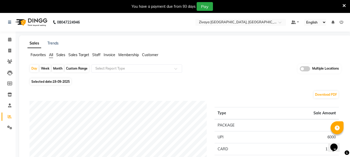
click at [54, 81] on span "19-09-2025" at bounding box center [61, 82] width 17 height 4
select select "9"
select select "2025"
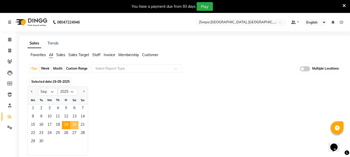
click at [75, 126] on span "20" at bounding box center [74, 125] width 8 height 8
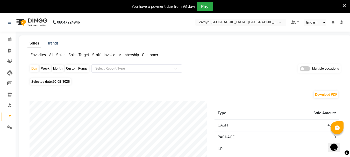
scroll to position [26, 0]
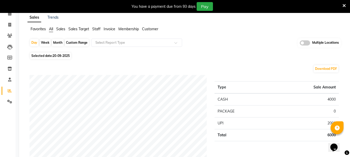
click at [64, 53] on span "Selected date: [DATE]" at bounding box center [50, 56] width 41 height 6
select select "9"
select select "2025"
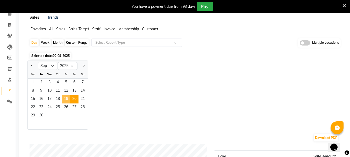
click at [65, 101] on span "19" at bounding box center [66, 99] width 8 height 8
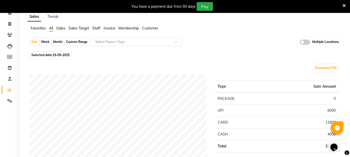
scroll to position [0, 0]
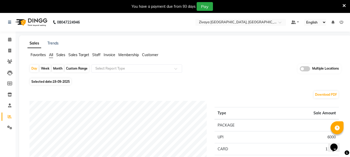
click at [58, 81] on span "19-09-2025" at bounding box center [61, 82] width 17 height 4
select select "9"
select select "2025"
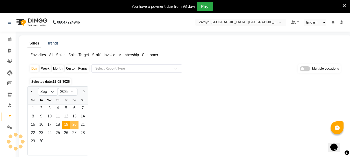
click at [72, 127] on span "20" at bounding box center [74, 125] width 8 height 8
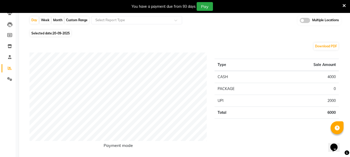
scroll to position [52, 0]
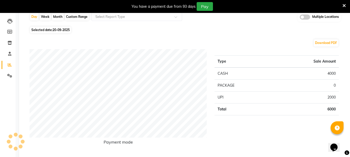
click at [60, 29] on span "20-09-2025" at bounding box center [61, 30] width 17 height 4
select select "9"
select select "2025"
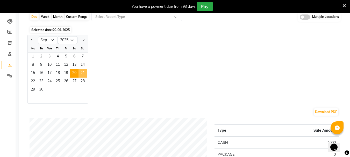
click at [81, 73] on span "21" at bounding box center [82, 73] width 8 height 8
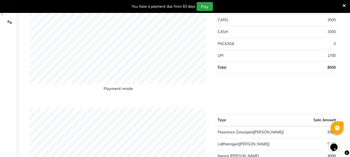
scroll to position [26, 0]
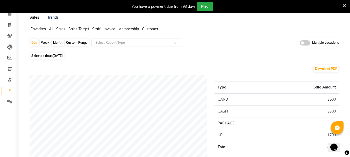
click at [64, 53] on span "Selected date: [DATE]" at bounding box center [47, 56] width 34 height 6
select select "9"
select select "2025"
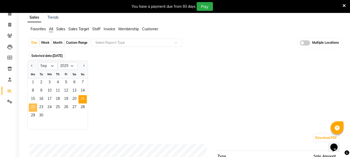
click at [34, 108] on span "22" at bounding box center [33, 108] width 8 height 8
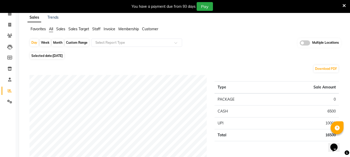
click at [56, 55] on span "[DATE]" at bounding box center [58, 56] width 10 height 4
select select "9"
select select "2025"
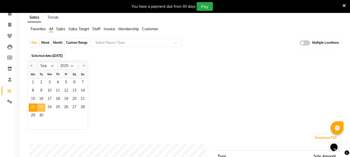
click at [40, 109] on span "23" at bounding box center [41, 108] width 8 height 8
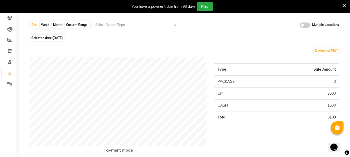
scroll to position [0, 0]
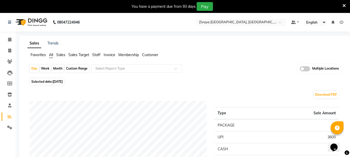
click at [60, 81] on span "[DATE]" at bounding box center [58, 82] width 10 height 4
select select "9"
select select "2025"
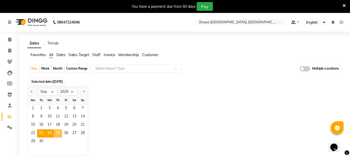
click at [51, 130] on span "24" at bounding box center [49, 133] width 8 height 8
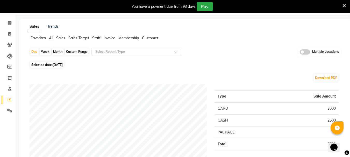
scroll to position [26, 0]
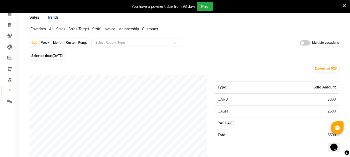
click at [56, 57] on span "[DATE]" at bounding box center [58, 56] width 10 height 4
select select "9"
select select "2025"
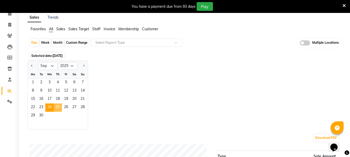
click at [59, 106] on span "25" at bounding box center [58, 108] width 8 height 8
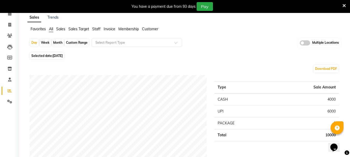
click at [53, 55] on span "[DATE]" at bounding box center [58, 56] width 10 height 4
select select "9"
select select "2025"
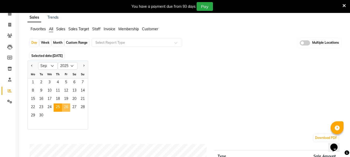
click at [66, 109] on span "26" at bounding box center [66, 108] width 8 height 8
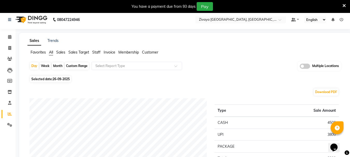
scroll to position [0, 0]
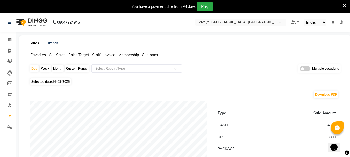
click at [47, 84] on span "Selected date: [DATE]" at bounding box center [50, 81] width 41 height 6
select select "9"
select select "2025"
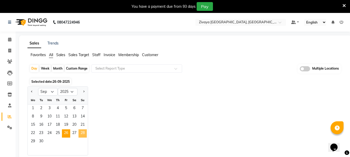
click at [79, 132] on span "28" at bounding box center [82, 133] width 8 height 8
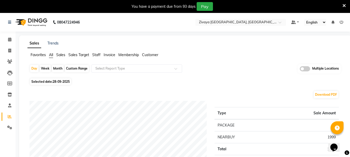
click at [61, 79] on span "Selected date: [DATE]" at bounding box center [50, 81] width 41 height 6
select select "9"
select select "2025"
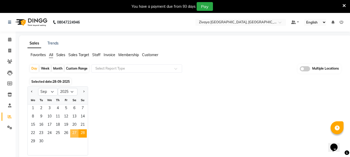
click at [71, 134] on span "27" at bounding box center [74, 133] width 8 height 8
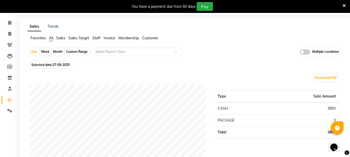
scroll to position [26, 0]
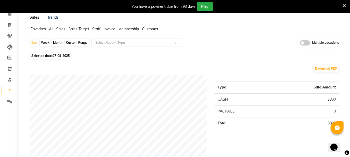
click at [66, 53] on span "Selected date: [DATE]" at bounding box center [50, 56] width 41 height 6
select select "9"
select select "2025"
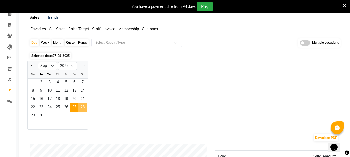
click at [83, 105] on span "28" at bounding box center [82, 108] width 8 height 8
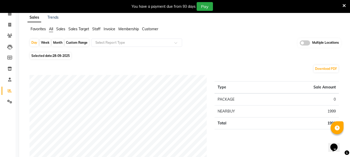
click at [62, 54] on span "Selected date: [DATE]" at bounding box center [50, 56] width 41 height 6
select select "9"
select select "2025"
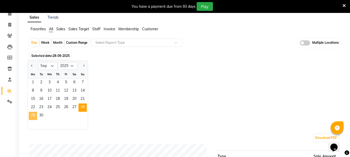
click at [35, 116] on span "29" at bounding box center [33, 116] width 8 height 8
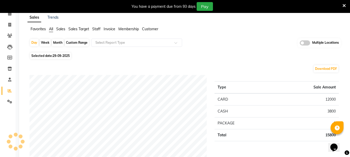
click at [42, 54] on span "Selected date: [DATE]" at bounding box center [50, 56] width 41 height 6
select select "9"
select select "2025"
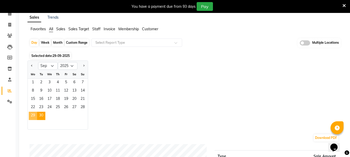
click at [39, 117] on span "30" at bounding box center [41, 116] width 8 height 8
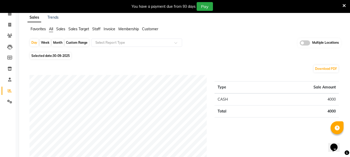
click at [59, 57] on span "30-09-2025" at bounding box center [61, 56] width 17 height 4
select select "9"
select select "2025"
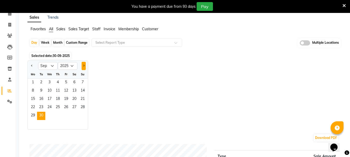
click at [84, 62] on button "Next month" at bounding box center [84, 66] width 4 height 8
select select "10"
click at [49, 82] on span "1" at bounding box center [49, 83] width 8 height 8
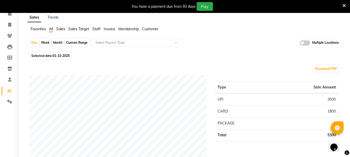
click at [57, 56] on span "01-10-2025" at bounding box center [61, 56] width 17 height 4
select select "10"
select select "2025"
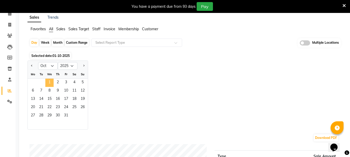
click at [50, 85] on span "1" at bounding box center [49, 83] width 8 height 8
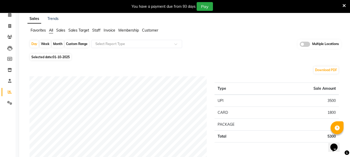
scroll to position [52, 0]
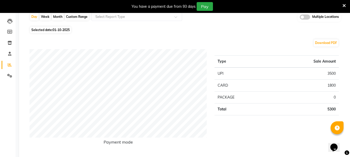
click at [61, 30] on span "01-10-2025" at bounding box center [61, 30] width 17 height 4
select select "10"
select select "2025"
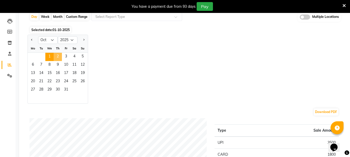
click at [57, 58] on span "2" at bounding box center [58, 57] width 8 height 8
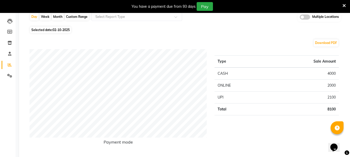
drag, startPoint x: 60, startPoint y: 31, endPoint x: 58, endPoint y: 33, distance: 2.7
click at [59, 31] on span "02-10-2025" at bounding box center [61, 30] width 17 height 4
select select "10"
select select "2025"
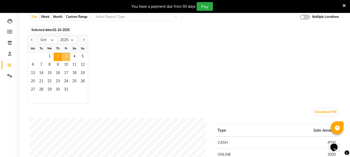
click at [65, 59] on span "3" at bounding box center [66, 57] width 8 height 8
